Goal: Task Accomplishment & Management: Use online tool/utility

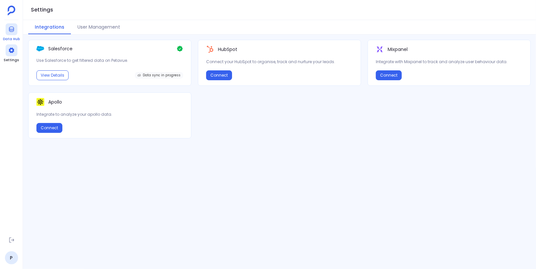
click at [6, 32] on div at bounding box center [12, 29] width 12 height 12
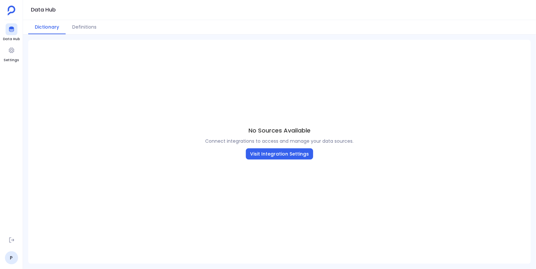
click at [231, 92] on div "No Sources Available Connect integrations to access and manage your data source…" at bounding box center [279, 143] width 503 height 206
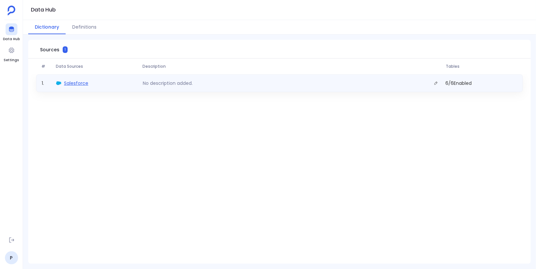
click at [78, 83] on span "Salesforce" at bounding box center [76, 83] width 24 height 7
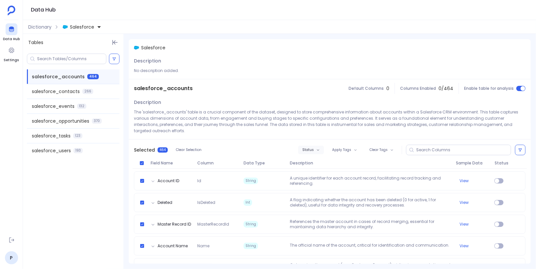
click at [317, 148] on button "Status" at bounding box center [311, 149] width 26 height 9
click at [322, 166] on label "Enable" at bounding box center [324, 161] width 49 height 14
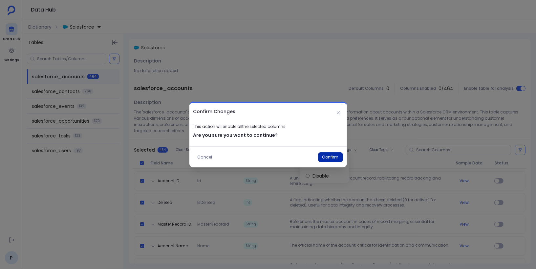
click at [336, 159] on button "Confirm" at bounding box center [330, 157] width 25 height 10
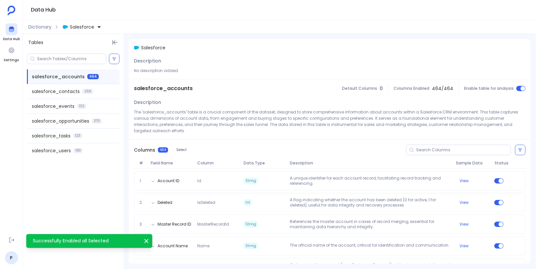
click at [87, 92] on span "266" at bounding box center [87, 91] width 11 height 5
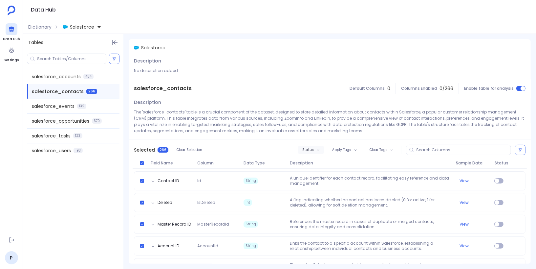
click at [314, 152] on button "Status" at bounding box center [311, 149] width 26 height 9
click at [319, 161] on label "Enable" at bounding box center [324, 161] width 49 height 14
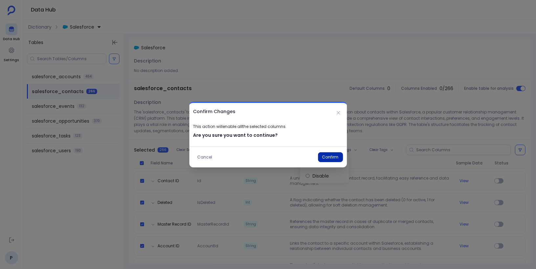
click at [331, 157] on button "Confirm" at bounding box center [330, 157] width 25 height 10
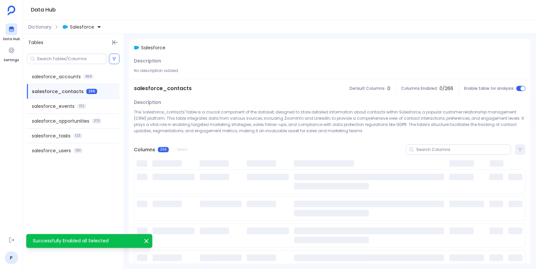
click at [70, 106] on span "salesforce_events" at bounding box center [53, 106] width 43 height 7
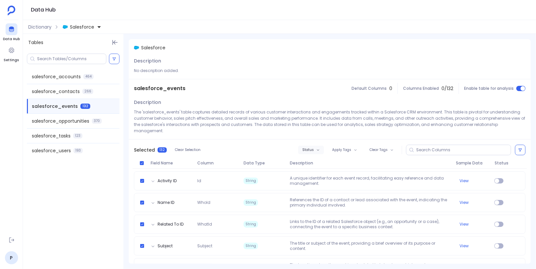
click at [309, 148] on span "Status" at bounding box center [307, 150] width 11 height 4
click at [320, 155] on label "Enable" at bounding box center [324, 155] width 49 height 14
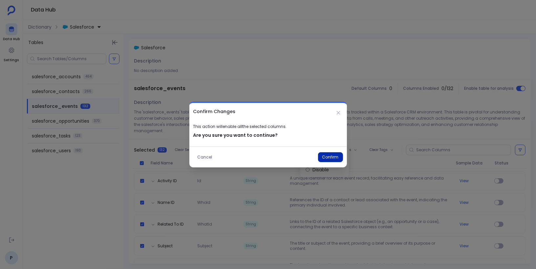
click at [335, 157] on button "Confirm" at bounding box center [330, 157] width 25 height 10
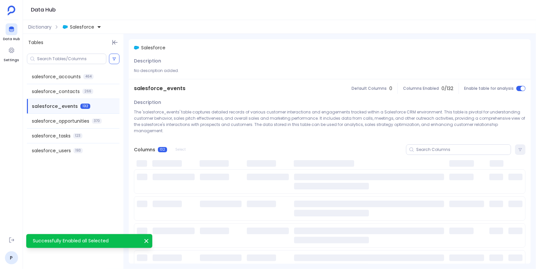
click at [67, 122] on span "salesforce_opportunities" at bounding box center [60, 121] width 57 height 7
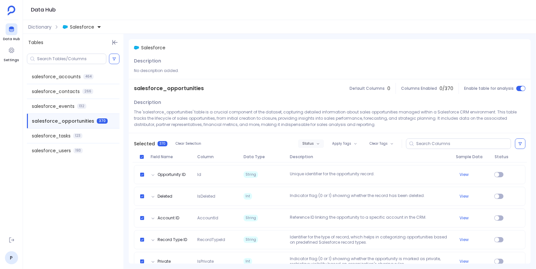
click at [317, 142] on icon "button" at bounding box center [318, 143] width 3 height 3
click at [322, 152] on label "Enable" at bounding box center [324, 155] width 49 height 14
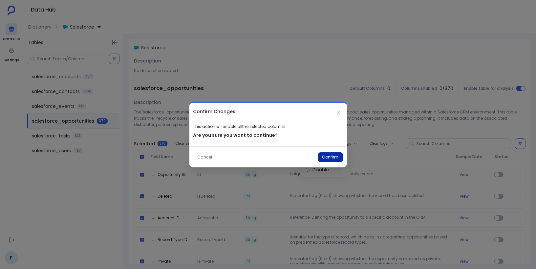
click at [336, 159] on button "Confirm" at bounding box center [330, 157] width 25 height 10
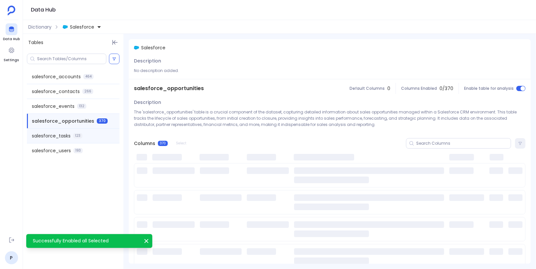
click at [101, 137] on div "salesforce_tasks 123" at bounding box center [73, 135] width 93 height 14
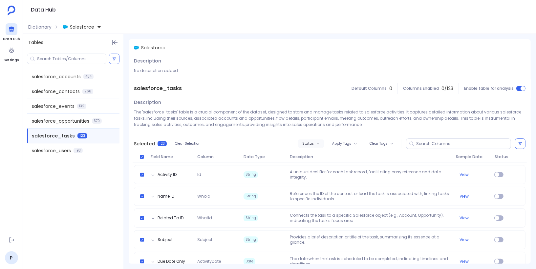
click at [312, 143] on span "Status" at bounding box center [307, 144] width 11 height 4
click at [320, 156] on label "Enable" at bounding box center [324, 155] width 49 height 14
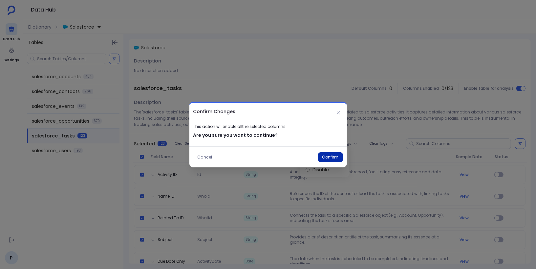
click at [332, 153] on button "Confirm" at bounding box center [330, 157] width 25 height 10
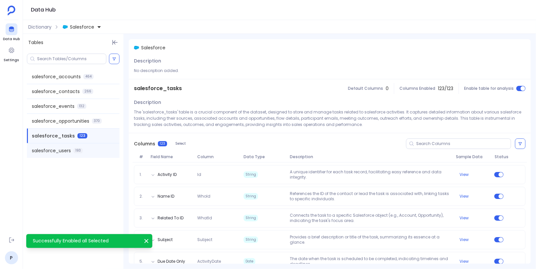
click at [87, 152] on div "salesforce_users 193" at bounding box center [73, 150] width 93 height 14
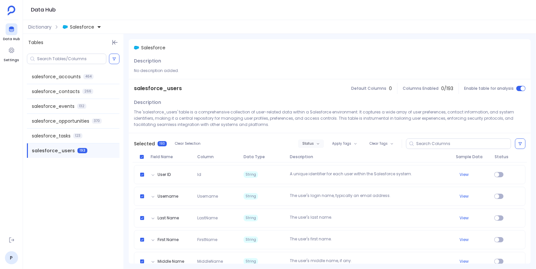
click at [313, 142] on span "Status" at bounding box center [307, 144] width 11 height 4
click at [322, 154] on label "Enable" at bounding box center [324, 155] width 49 height 14
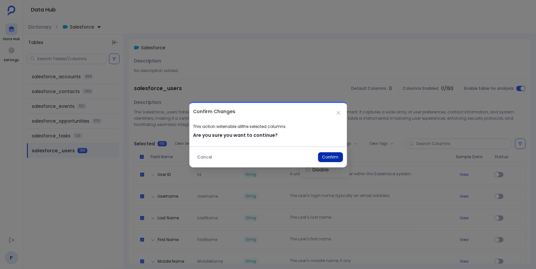
click at [332, 157] on button "Confirm" at bounding box center [330, 157] width 25 height 10
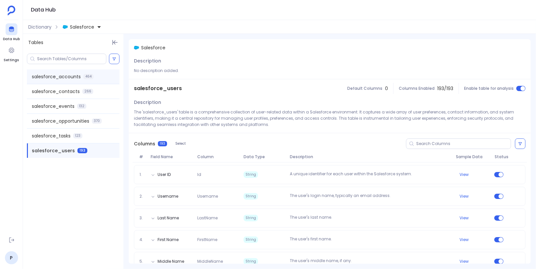
click at [97, 74] on div "salesforce_accounts 464" at bounding box center [73, 76] width 93 height 14
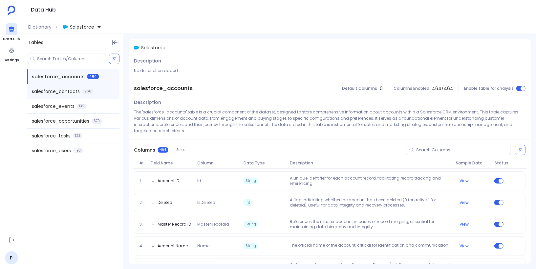
click at [97, 93] on div "salesforce_contacts 266" at bounding box center [73, 91] width 93 height 14
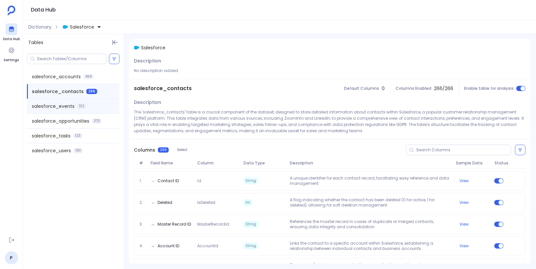
click at [99, 109] on div "salesforce_events 132" at bounding box center [73, 106] width 93 height 14
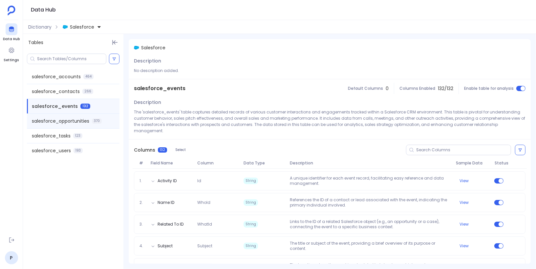
click at [104, 122] on div "salesforce_opportunities 370" at bounding box center [73, 121] width 93 height 14
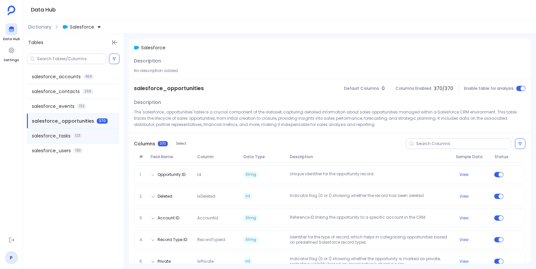
click at [103, 134] on div "salesforce_tasks 123" at bounding box center [73, 135] width 93 height 14
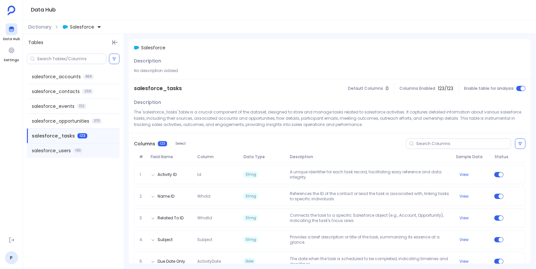
click at [101, 147] on div "salesforce_users 193" at bounding box center [73, 150] width 93 height 14
